Goal: Task Accomplishment & Management: Manage account settings

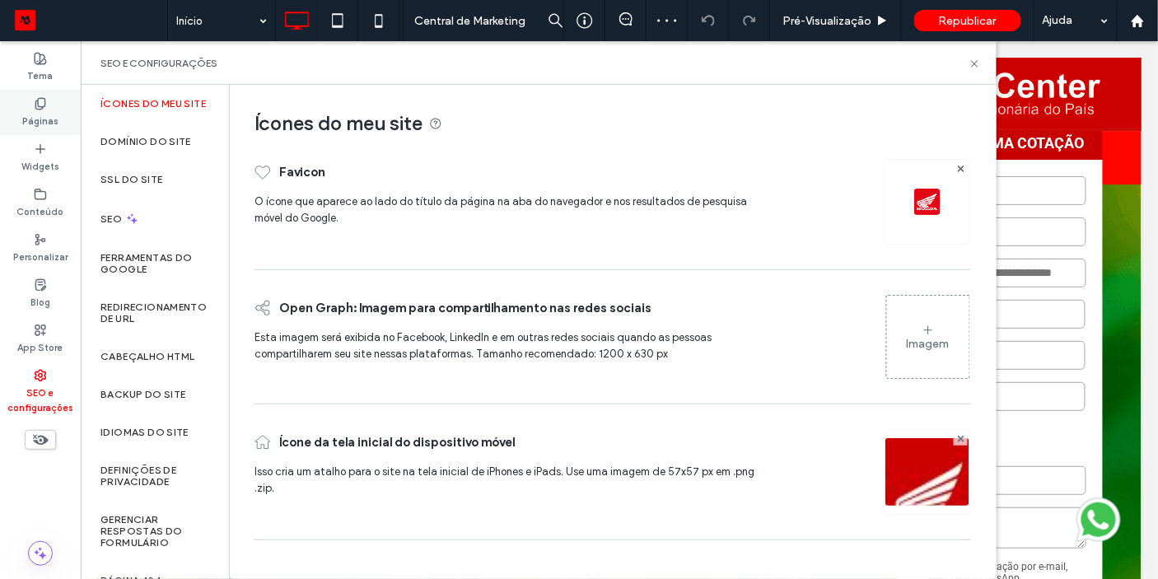
click at [65, 103] on div "Páginas" at bounding box center [40, 112] width 81 height 45
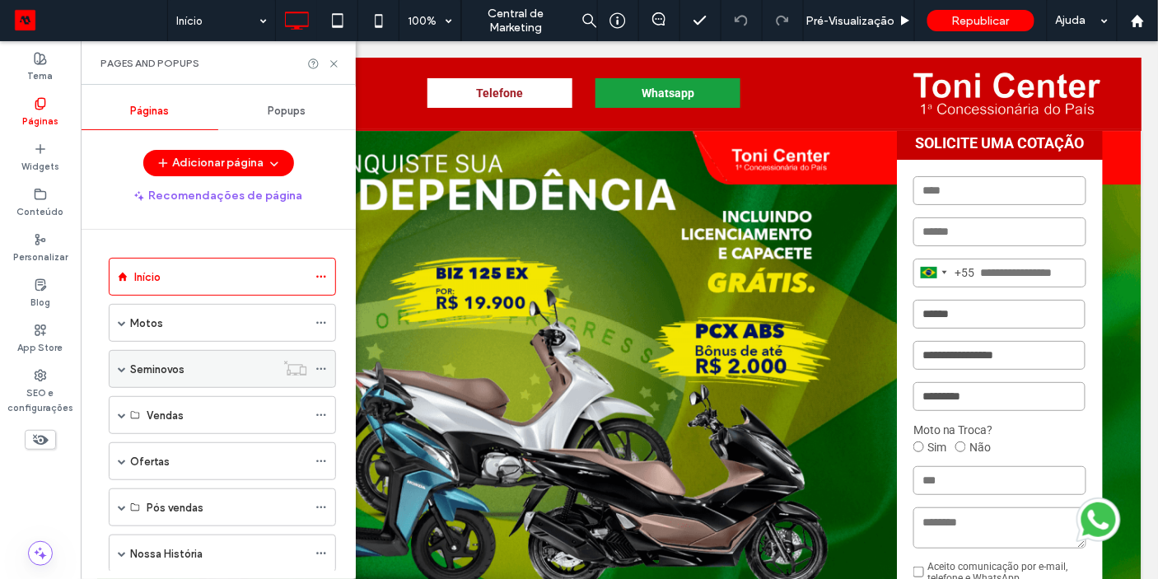
click at [224, 366] on div "Seminovos" at bounding box center [202, 369] width 145 height 17
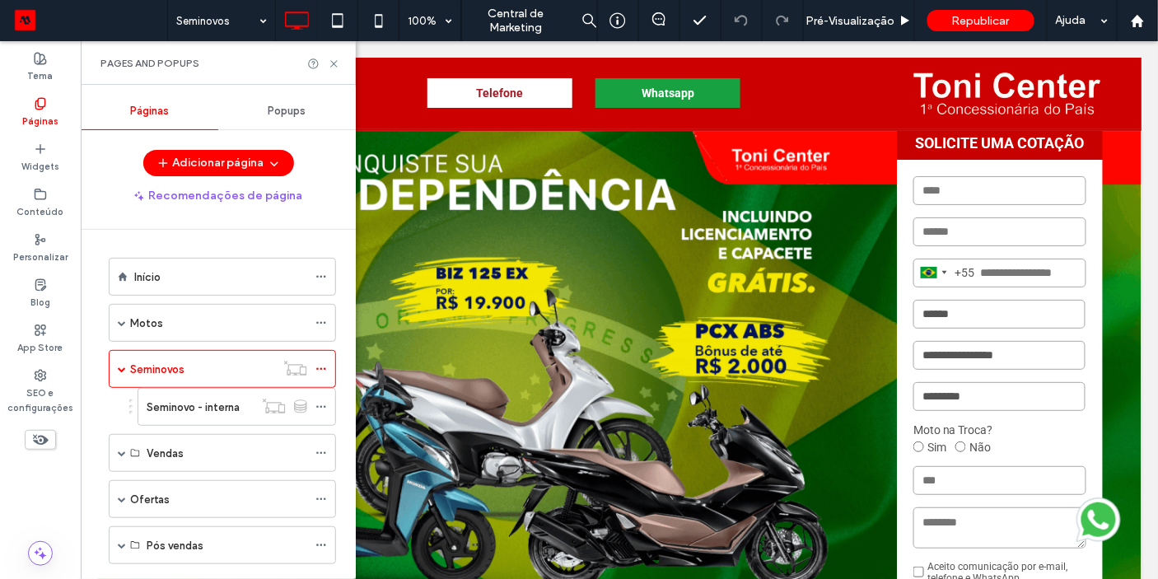
click at [323, 366] on div at bounding box center [579, 289] width 1158 height 579
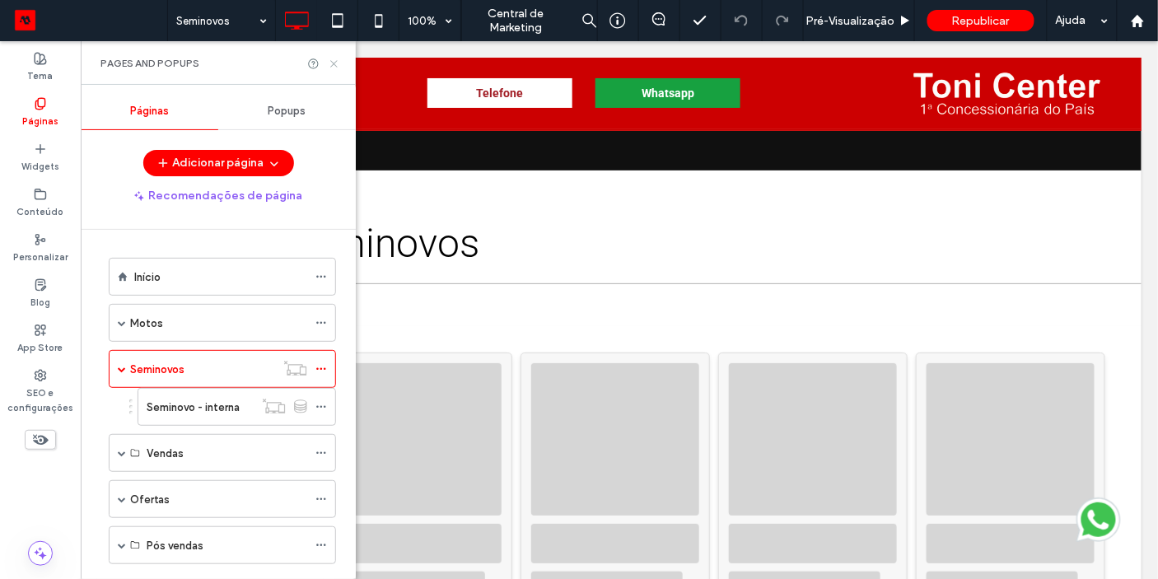
click at [336, 66] on use at bounding box center [333, 63] width 7 height 7
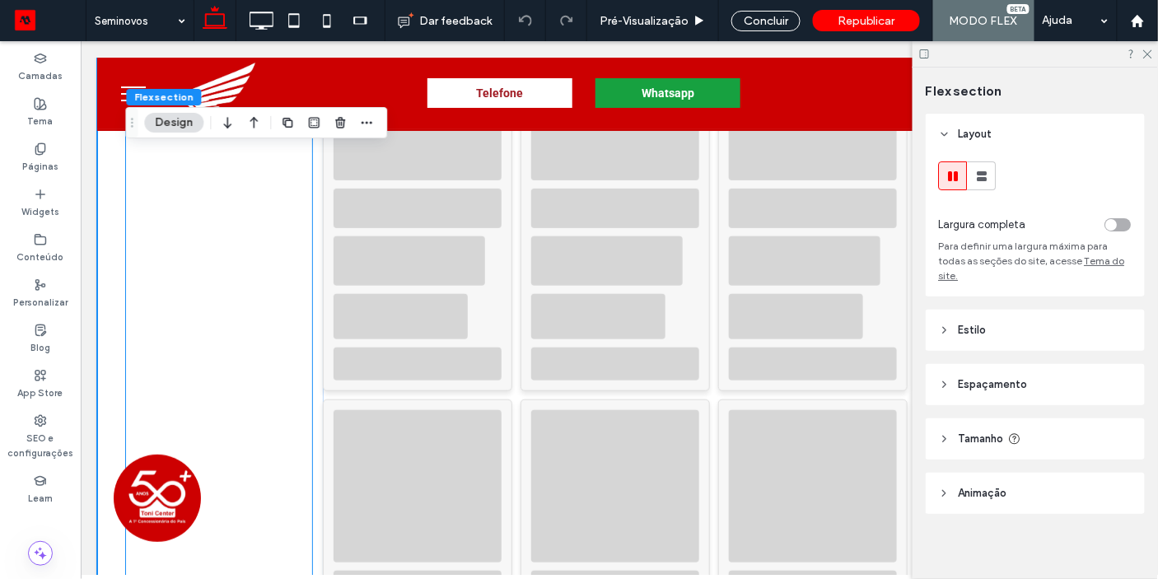
scroll to position [351, 0]
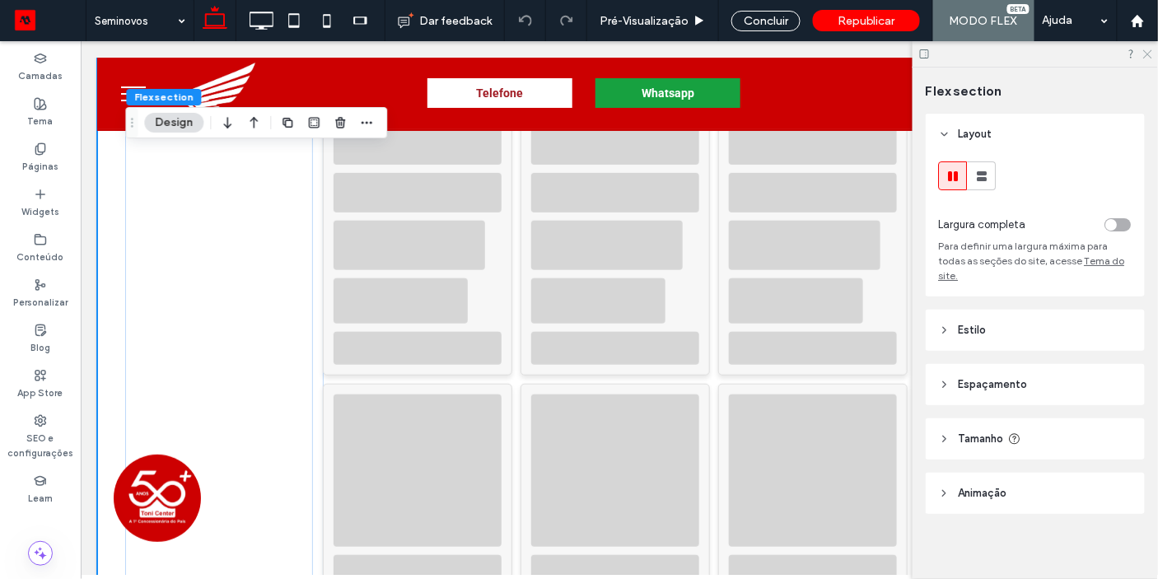
click at [1150, 57] on icon at bounding box center [1146, 53] width 11 height 11
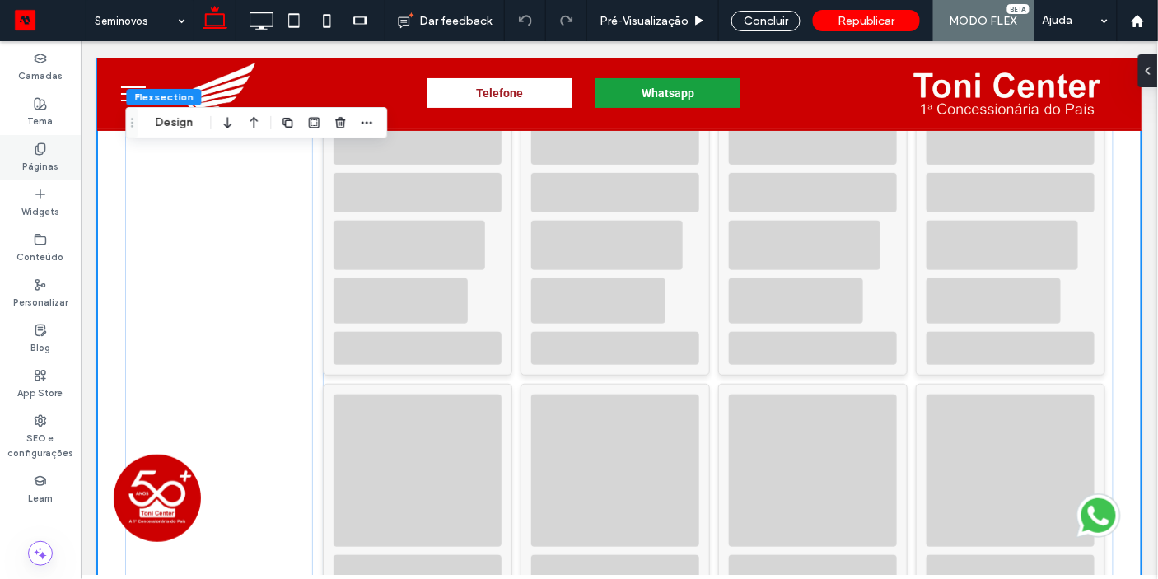
click at [48, 154] on div "Páginas" at bounding box center [40, 157] width 81 height 45
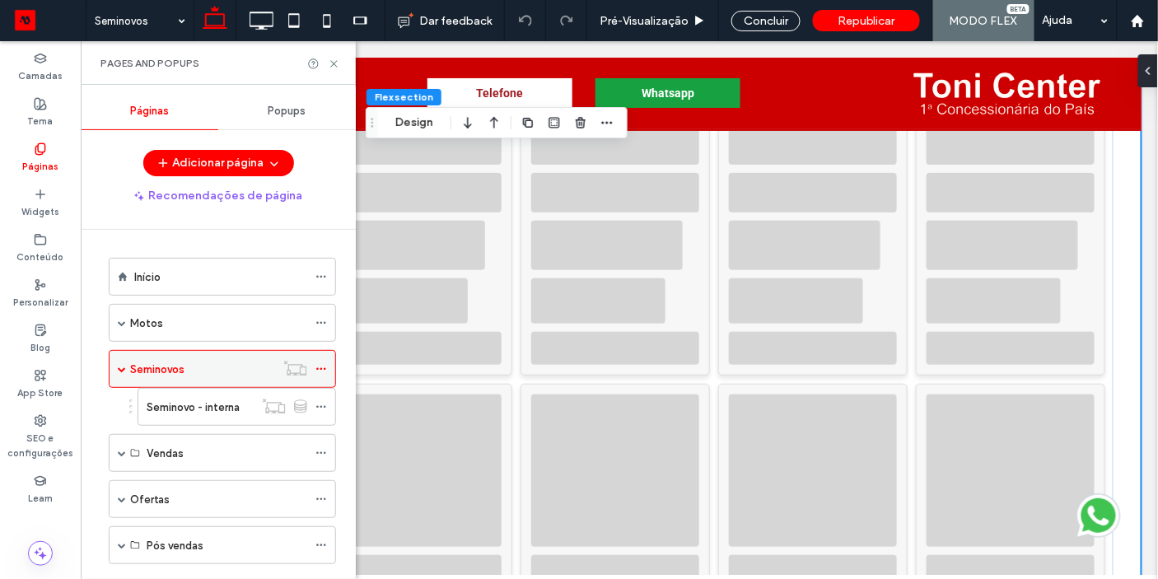
click at [319, 363] on icon at bounding box center [321, 369] width 12 height 12
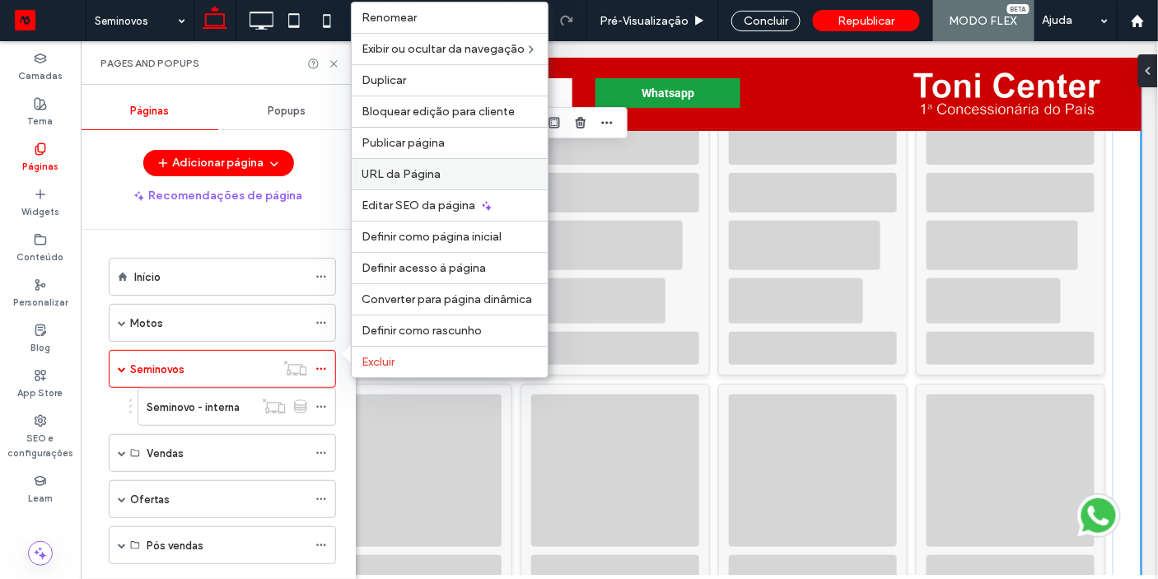
click at [430, 180] on span "URL da Página" at bounding box center [401, 174] width 79 height 14
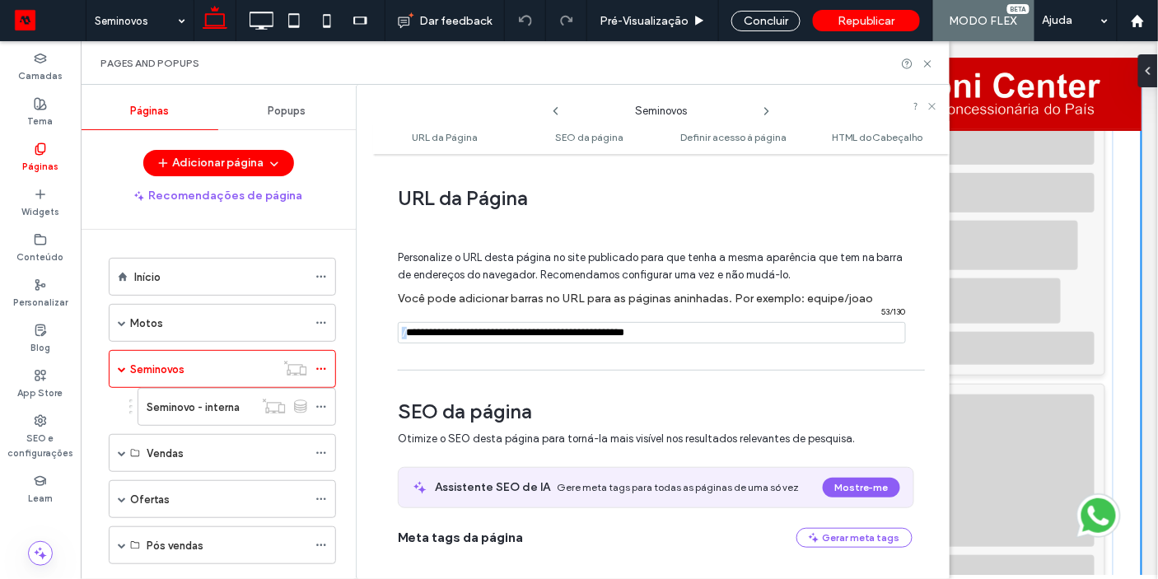
drag, startPoint x: 407, startPoint y: 333, endPoint x: 697, endPoint y: 327, distance: 289.9
click at [697, 327] on div "/ 53 / 130" at bounding box center [652, 332] width 508 height 21
drag, startPoint x: 699, startPoint y: 327, endPoint x: 408, endPoint y: 333, distance: 291.6
click at [408, 333] on div "/ 53 / 130" at bounding box center [652, 332] width 508 height 21
click at [408, 333] on span "/" at bounding box center [404, 333] width 13 height 21
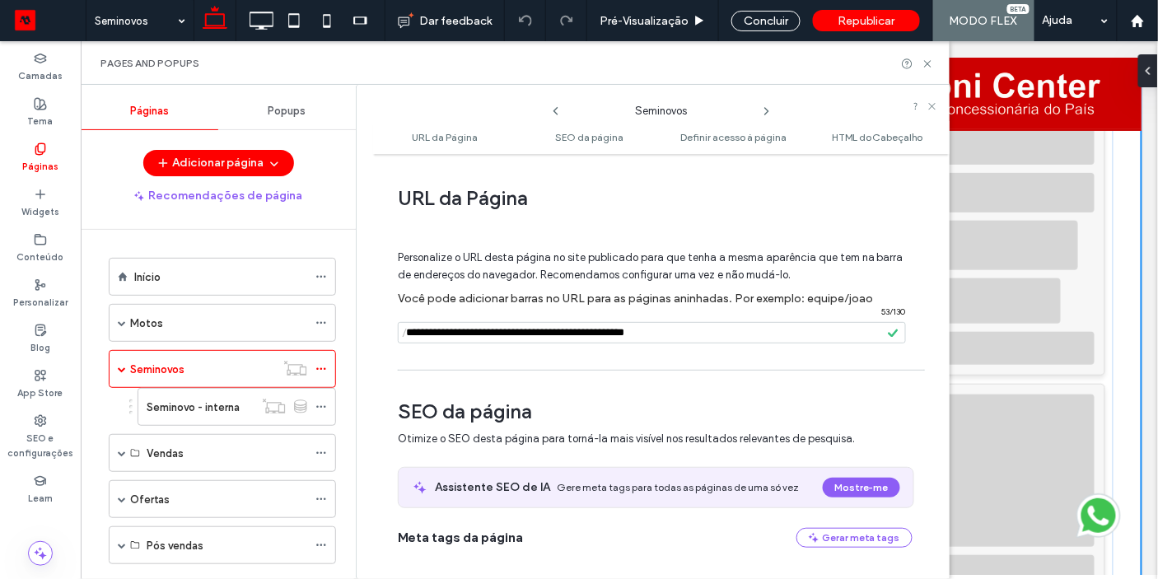
click at [405, 333] on span "/" at bounding box center [404, 333] width 13 height 21
drag, startPoint x: 404, startPoint y: 333, endPoint x: 689, endPoint y: 343, distance: 285.1
click at [689, 343] on div "Personalize o URL [PERSON_NAME] página no site publicado para que tenha a mesma…" at bounding box center [655, 289] width 515 height 144
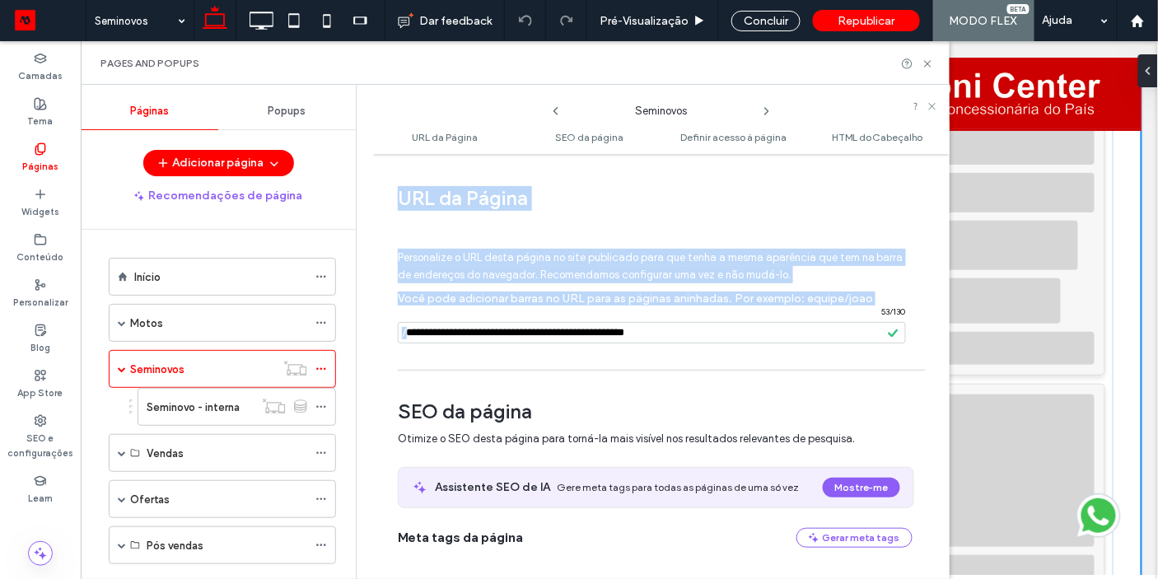
click at [704, 334] on input "notEmpty" at bounding box center [652, 332] width 508 height 21
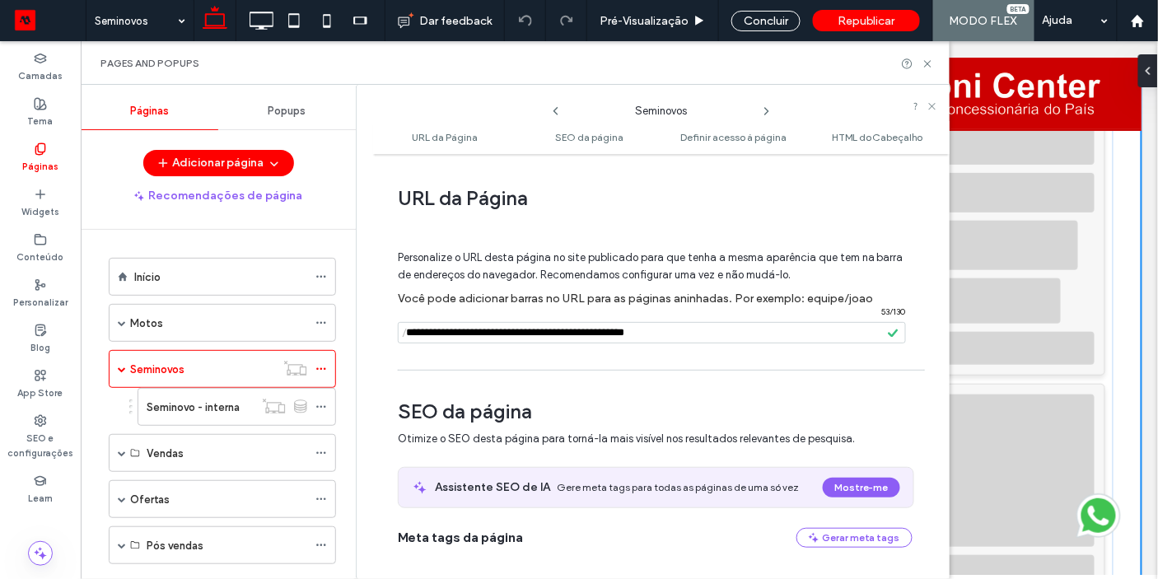
drag, startPoint x: 704, startPoint y: 334, endPoint x: 404, endPoint y: 334, distance: 299.8
click at [404, 334] on div "/ 53 / 130" at bounding box center [652, 332] width 508 height 21
